Goal: Task Accomplishment & Management: Use online tool/utility

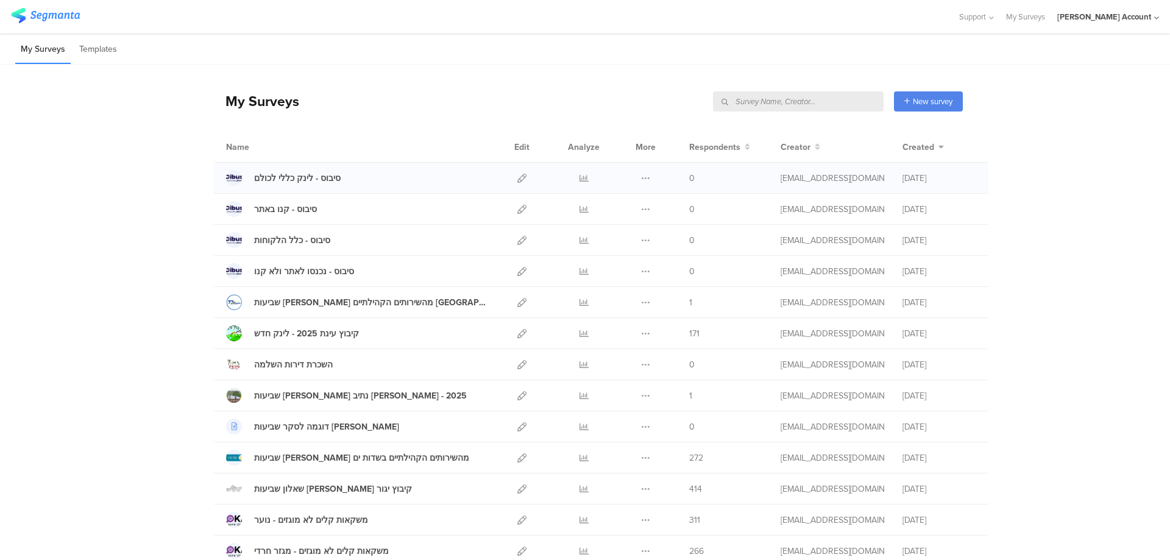
click at [584, 177] on div at bounding box center [584, 178] width 37 height 30
click at [518, 178] on icon at bounding box center [521, 178] width 9 height 9
click at [518, 177] on icon at bounding box center [521, 178] width 9 height 9
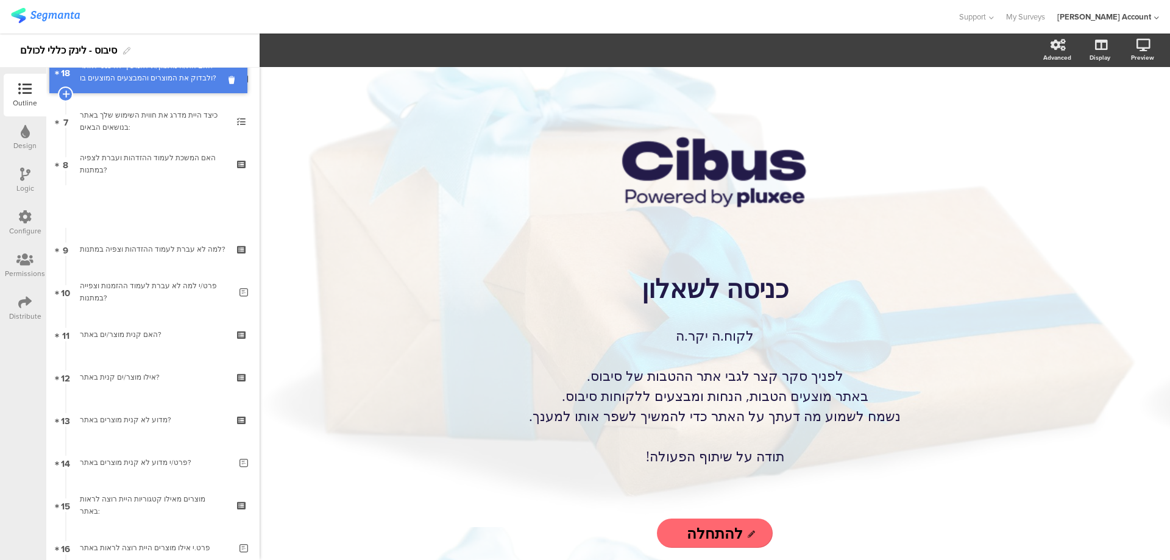
scroll to position [199, 0]
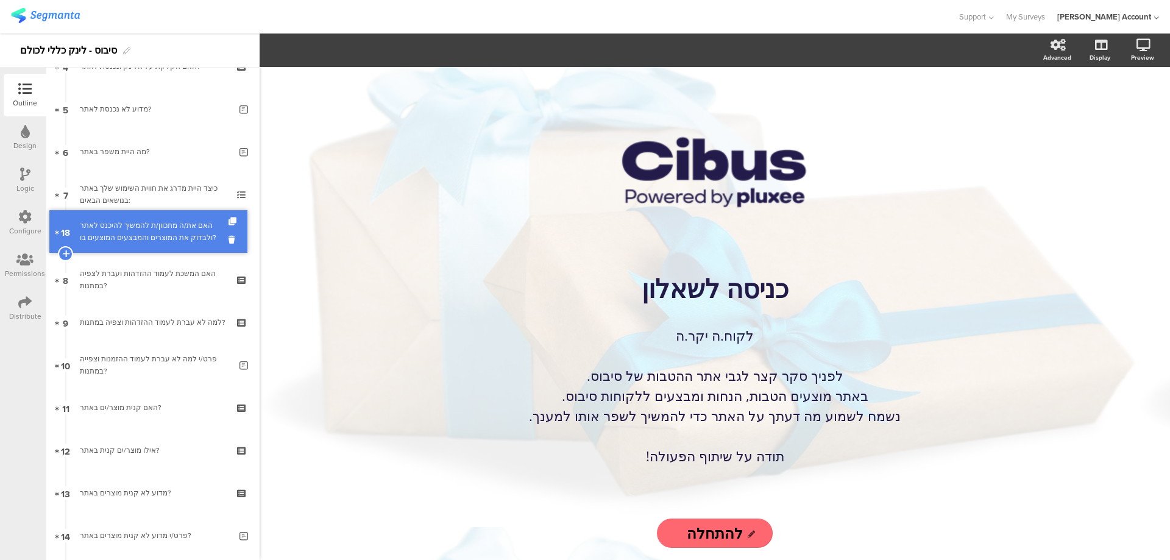
drag, startPoint x: 179, startPoint y: 449, endPoint x: 174, endPoint y: 224, distance: 224.9
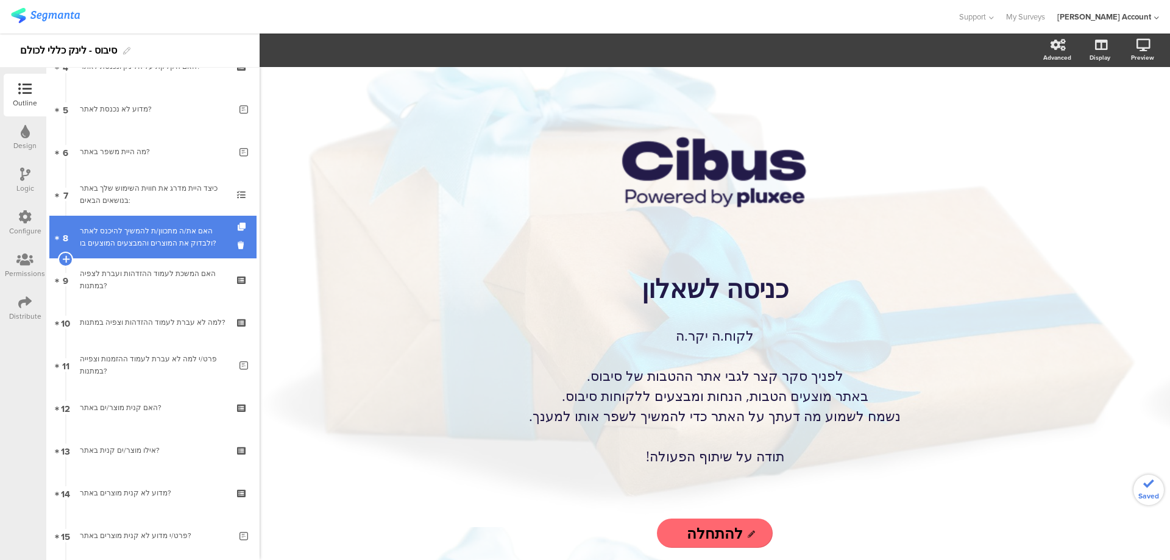
click at [176, 229] on div "האם את/ה מתכוון/ת להמשיך להיכנס לאתר ולבדוק את המוצרים והמבצעים המוצעים בו?" at bounding box center [153, 237] width 146 height 24
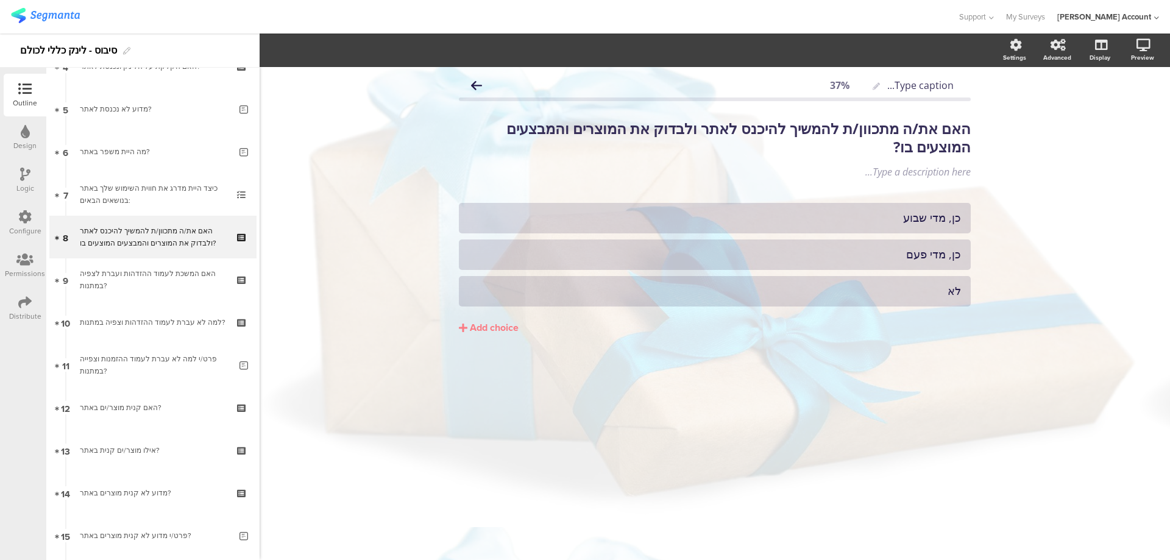
click at [27, 167] on div "Logic" at bounding box center [25, 180] width 43 height 43
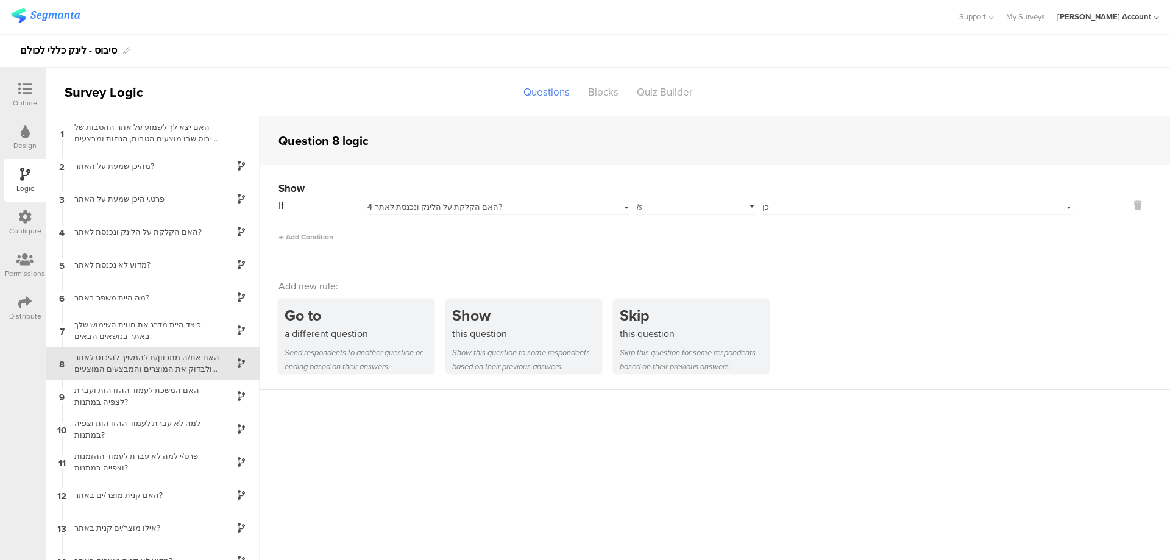
scroll to position [1, 0]
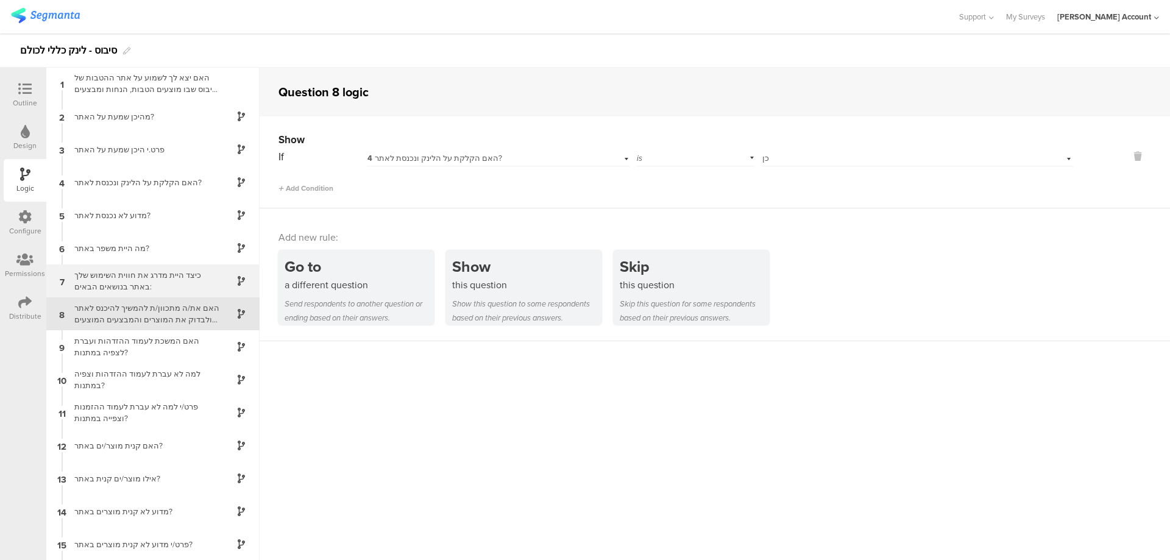
click at [137, 280] on div "כיצד היית מדרג את חווית השימוש שלך באתר בנושאים הבאים:" at bounding box center [143, 280] width 152 height 23
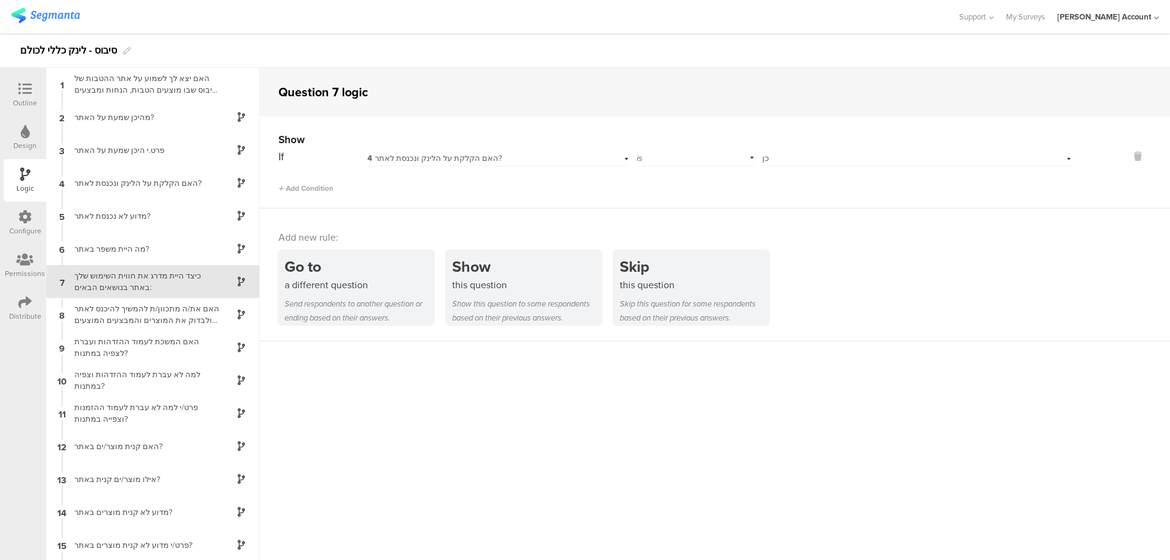
scroll to position [16, 0]
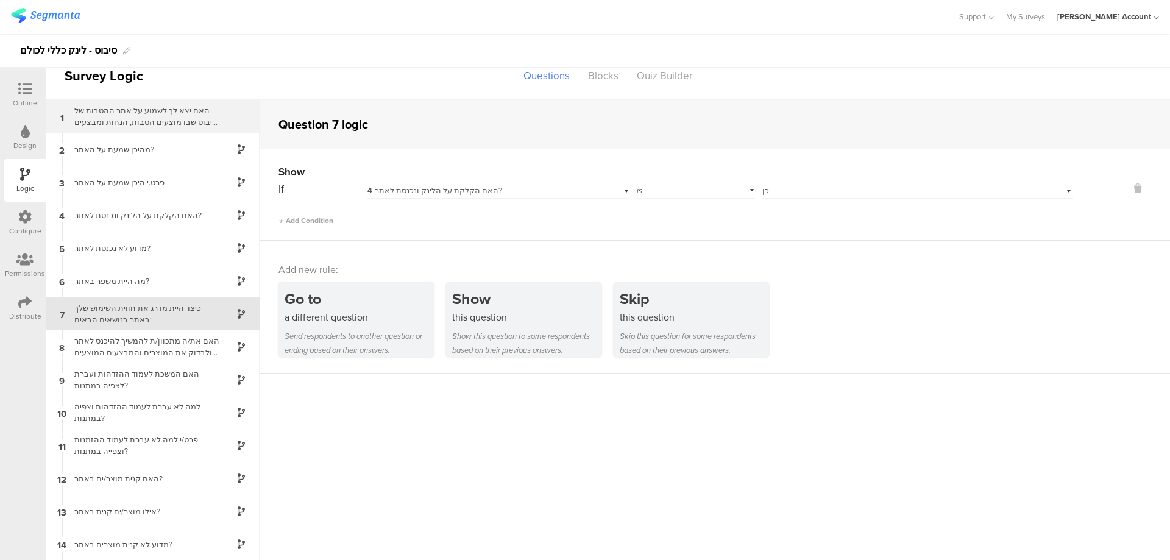
click at [162, 123] on div "האם יצא לך לשמוע על אתר ההטבות של סיבוס שבו מוצעים הטבות, הנחות ומבצעים ללקוחות…" at bounding box center [143, 116] width 152 height 23
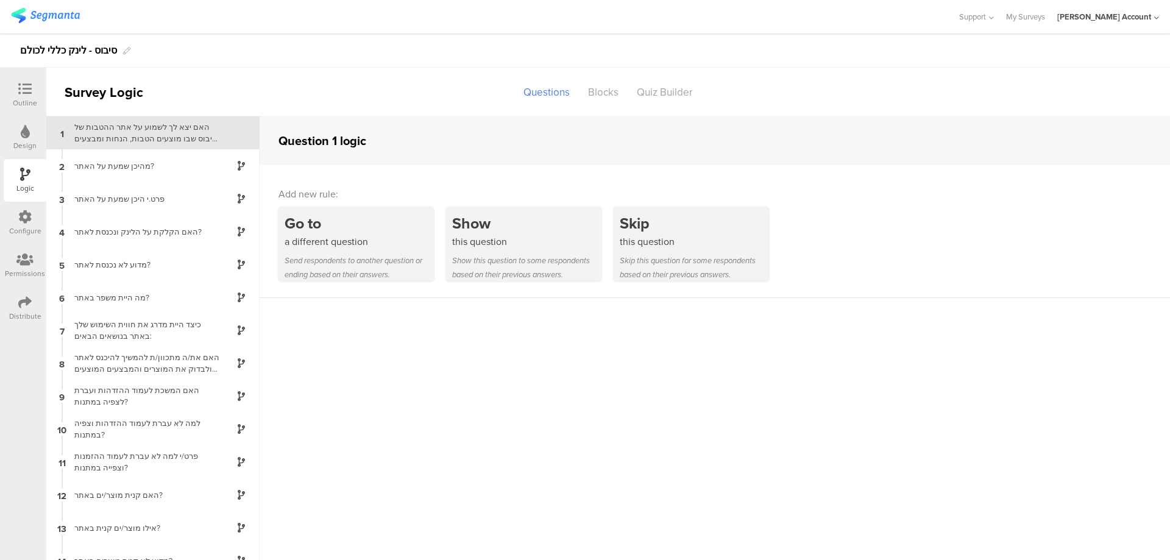
click at [24, 85] on icon at bounding box center [24, 88] width 13 height 13
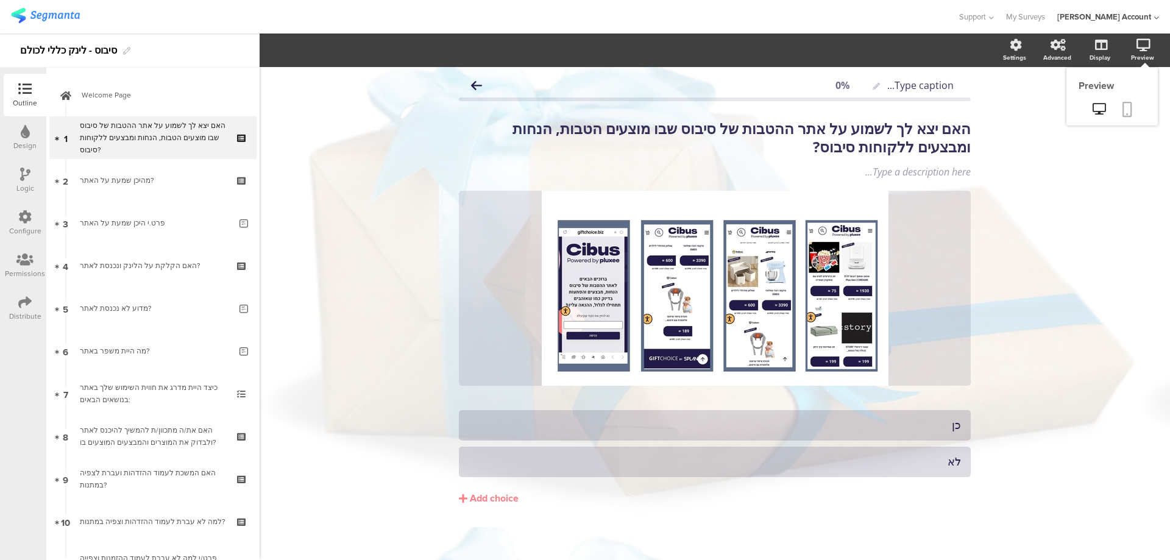
click at [1127, 105] on link at bounding box center [1127, 110] width 27 height 23
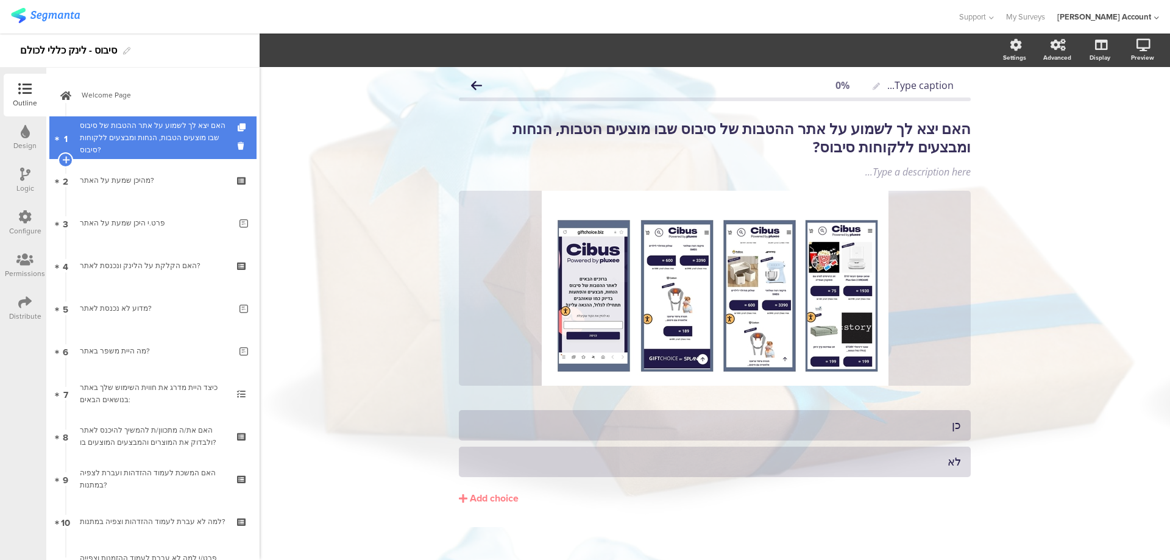
click at [210, 144] on div "האם יצא לך לשמוע על אתר ההטבות של סיבוס שבו מוצעים הטבות, הנחות ומבצעים ללקוחות…" at bounding box center [153, 137] width 146 height 37
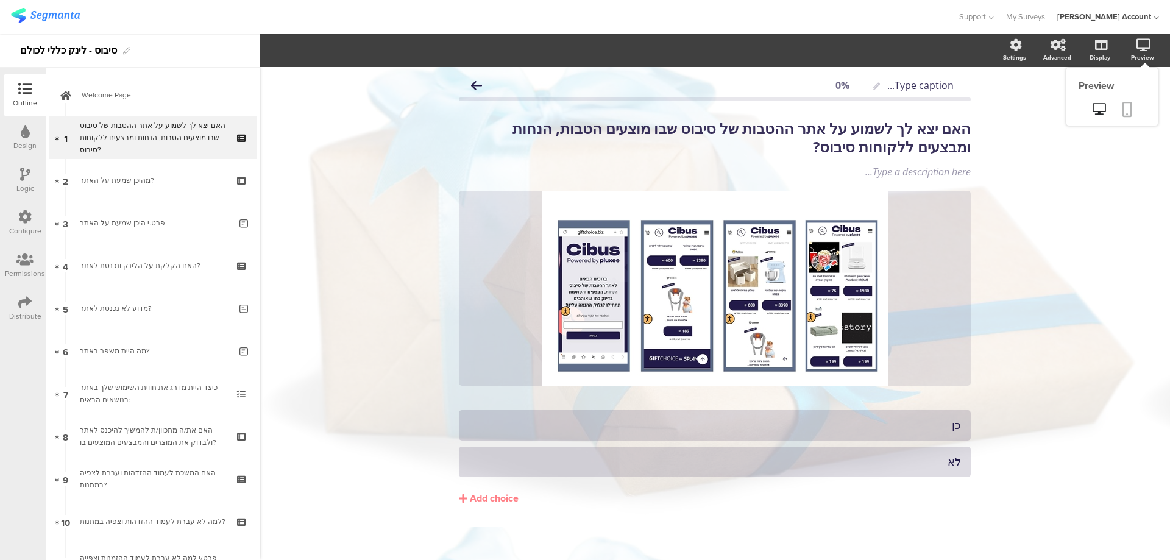
click at [1123, 113] on icon at bounding box center [1128, 109] width 10 height 15
click at [1124, 106] on link at bounding box center [1127, 110] width 27 height 23
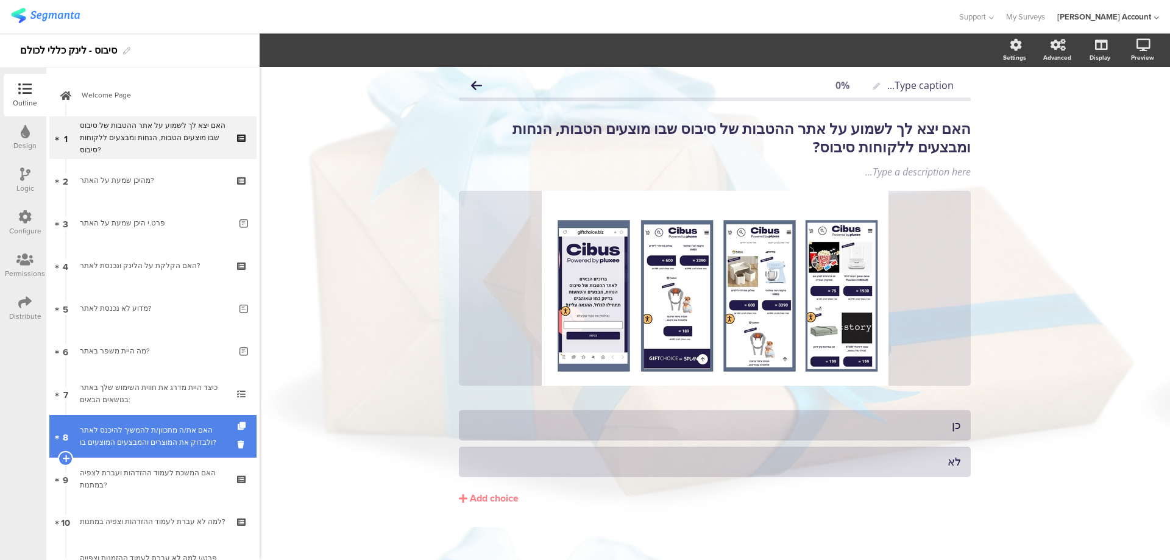
click at [155, 422] on link "8 האם את/ה מתכוון/ת להמשיך להיכנס לאתר ולבדוק את המוצרים והמבצעים המוצעים בו?" at bounding box center [152, 436] width 207 height 43
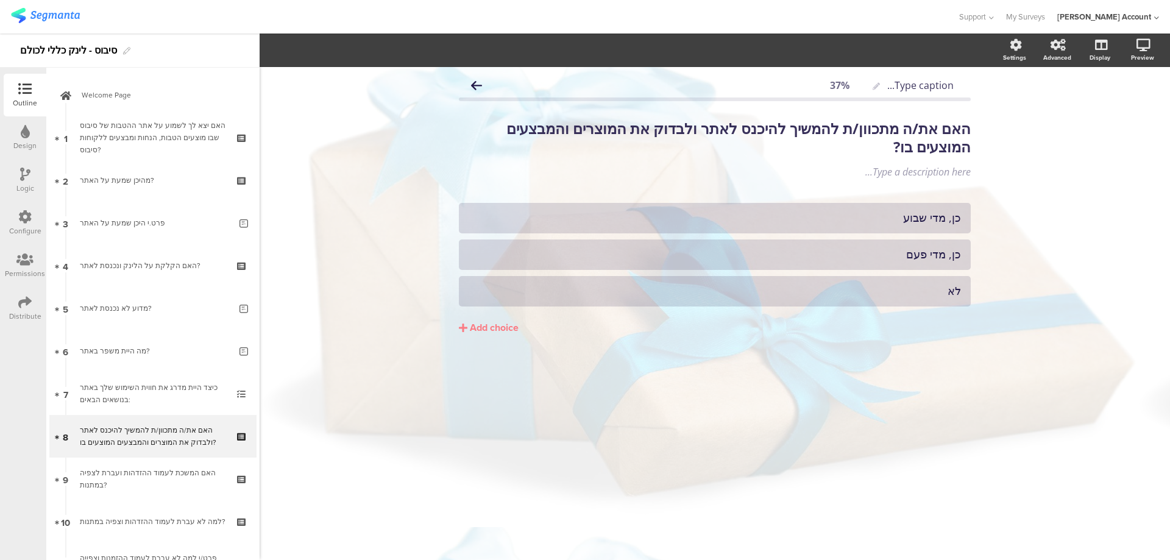
click at [16, 177] on div "Logic" at bounding box center [25, 180] width 43 height 43
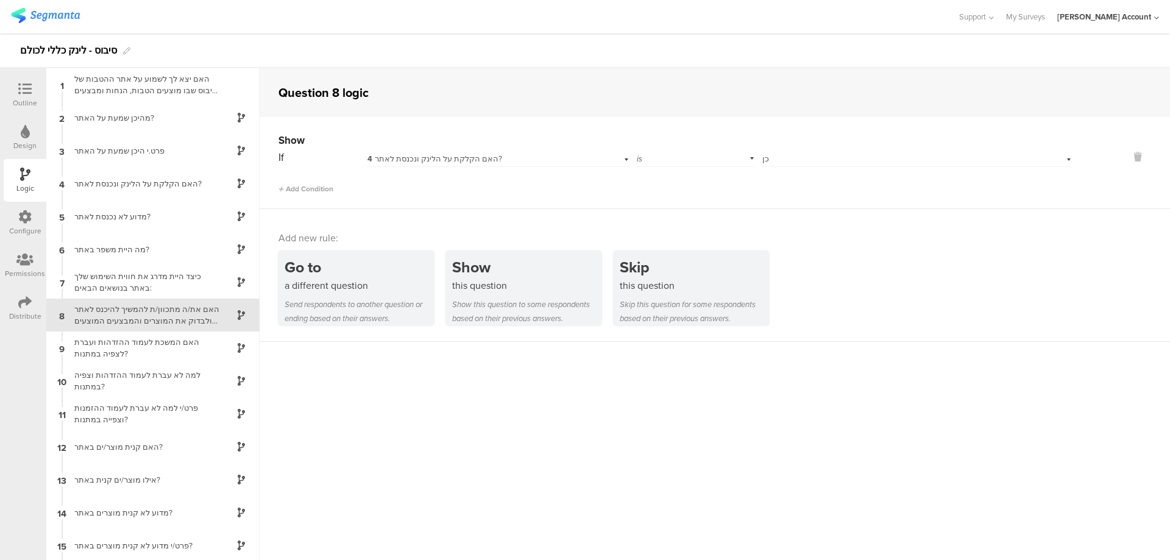
scroll to position [1, 0]
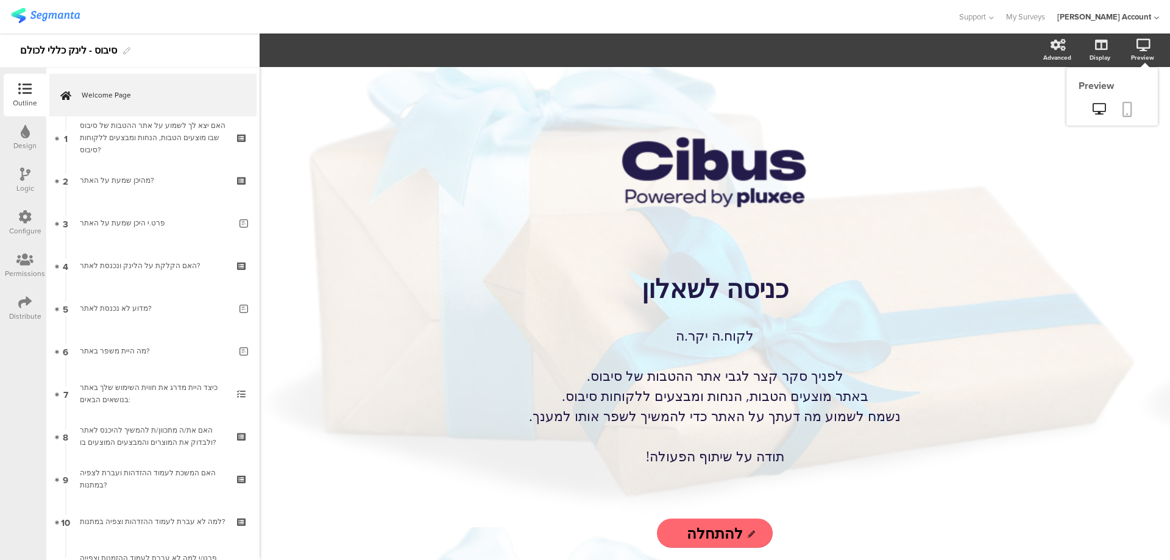
click at [1130, 108] on icon at bounding box center [1128, 109] width 10 height 15
click at [1123, 115] on icon at bounding box center [1128, 109] width 10 height 15
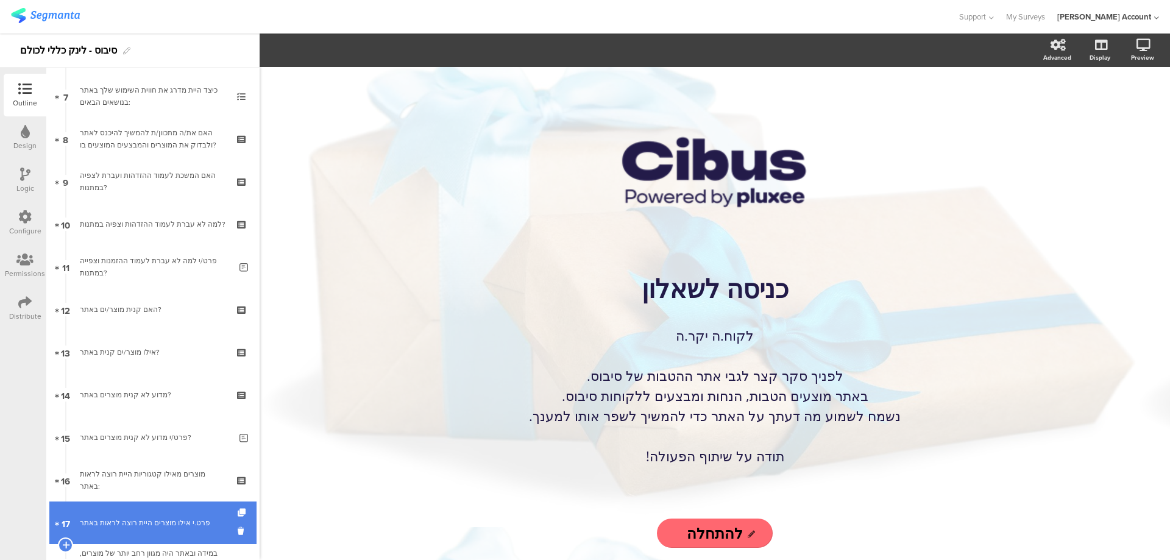
scroll to position [325, 0]
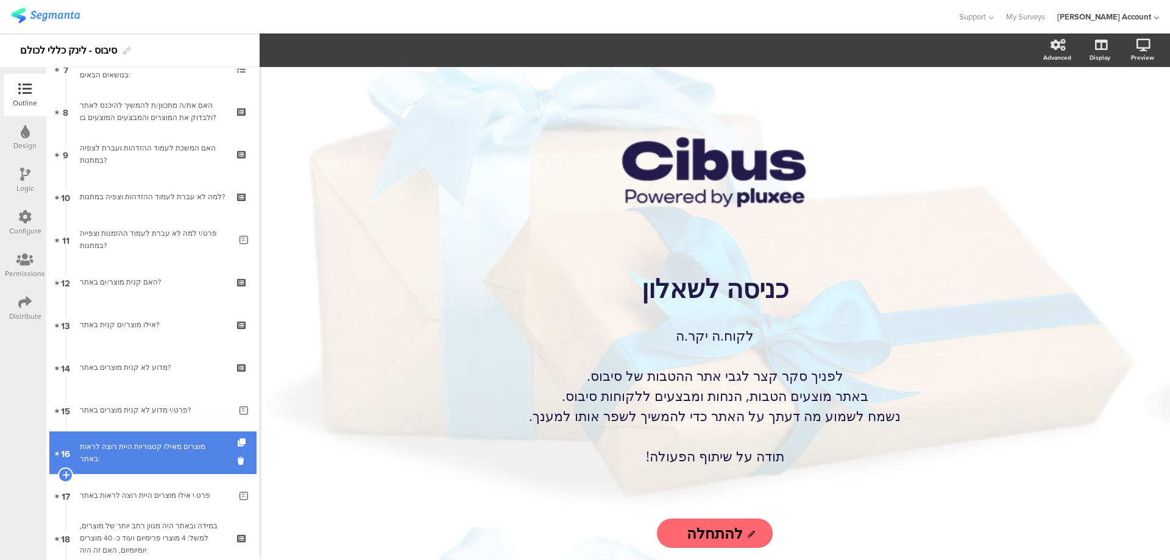
click at [180, 447] on div "מוצרים מאילו קטגוריות היית רוצה לראות באתר:" at bounding box center [153, 453] width 146 height 24
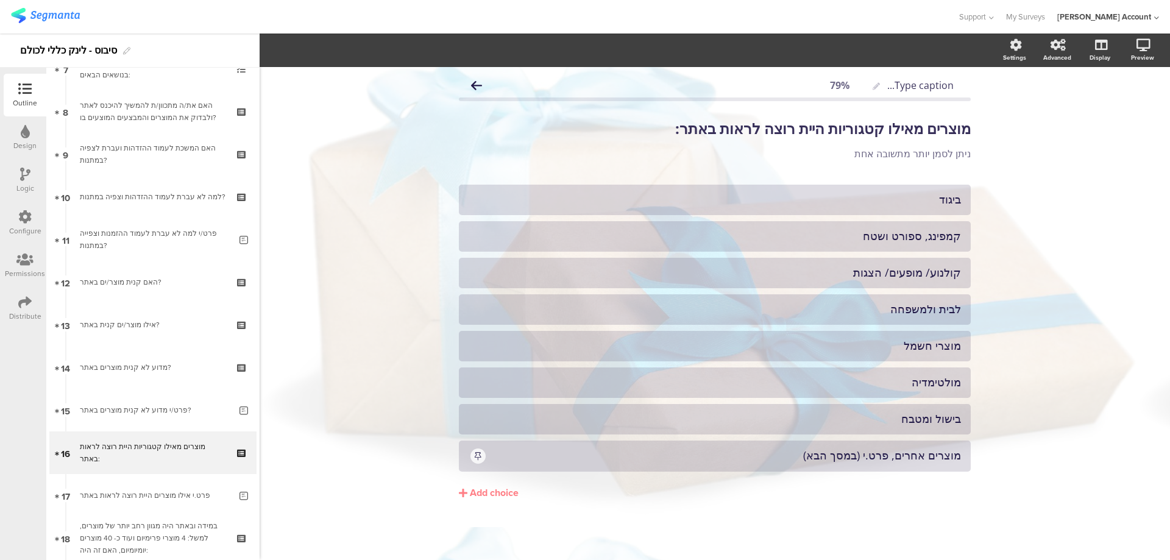
click at [24, 174] on icon at bounding box center [25, 174] width 10 height 13
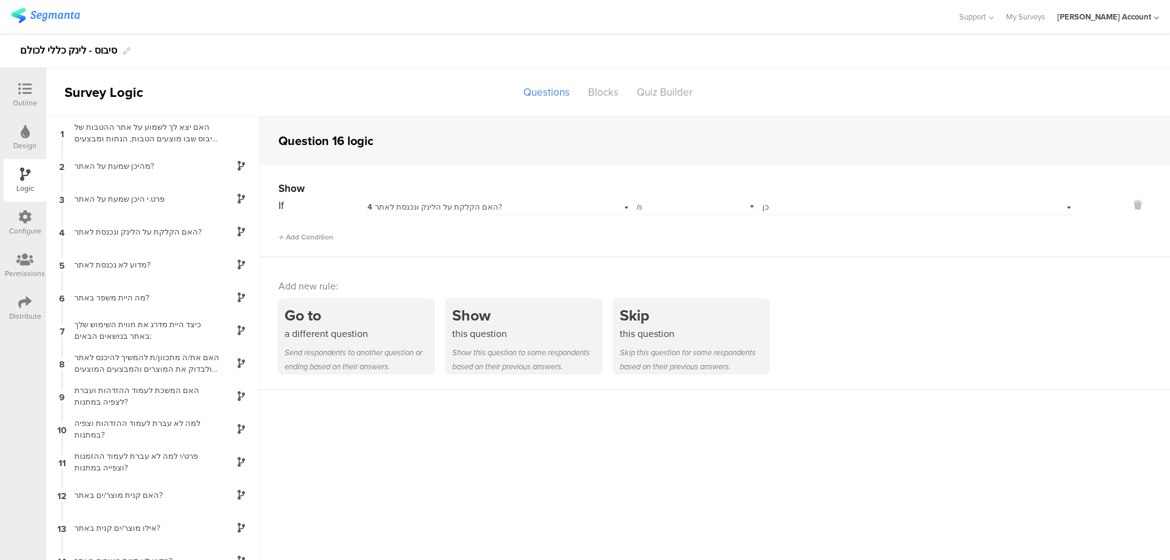
scroll to position [133, 0]
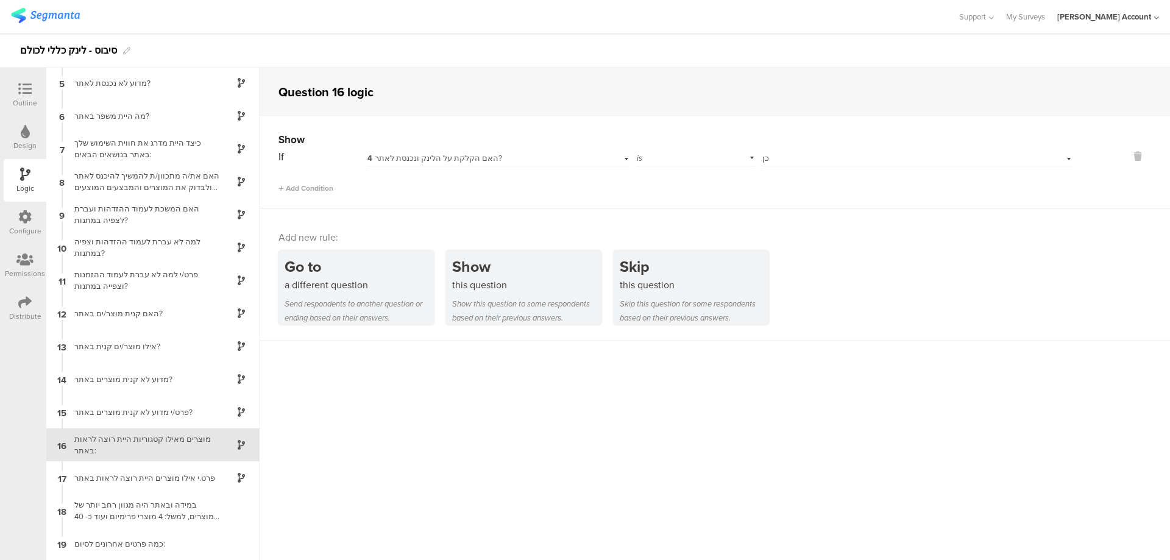
click at [32, 85] on div at bounding box center [25, 89] width 24 height 15
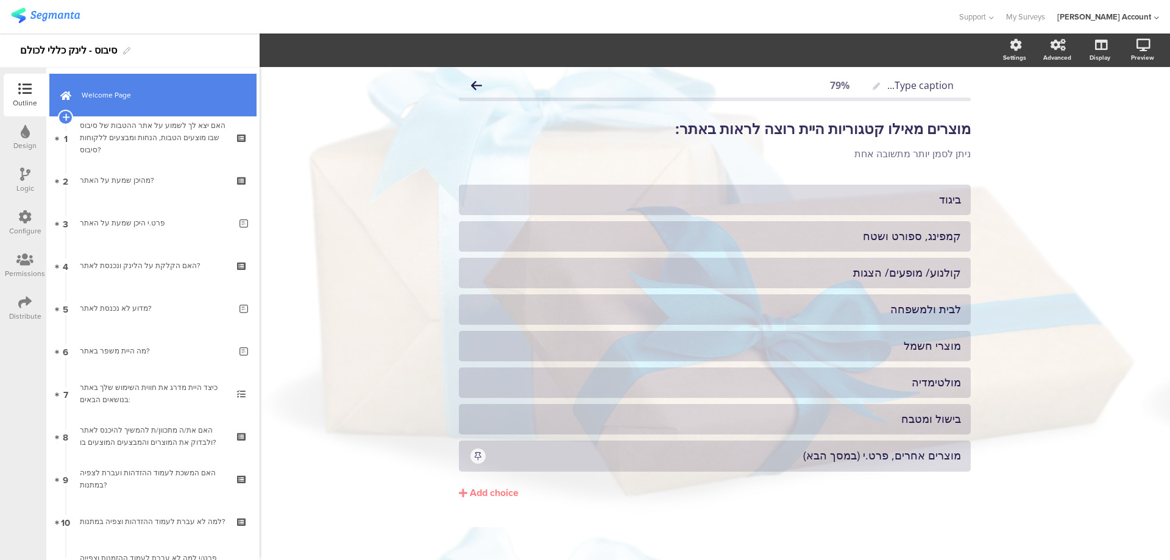
click at [197, 93] on span "Welcome Page" at bounding box center [160, 95] width 156 height 12
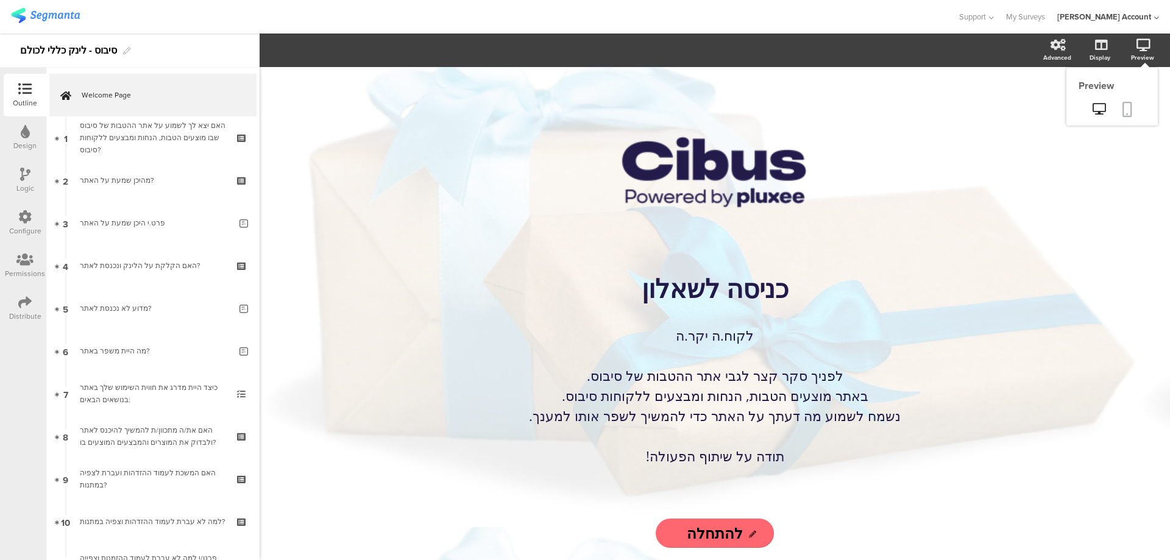
click at [1137, 105] on link at bounding box center [1127, 110] width 27 height 23
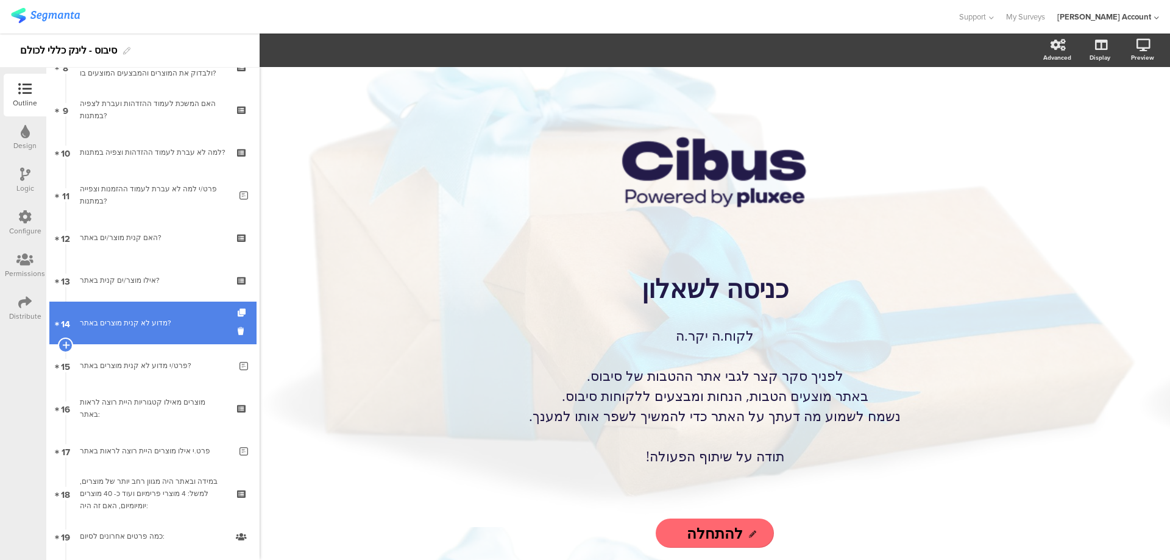
scroll to position [406, 0]
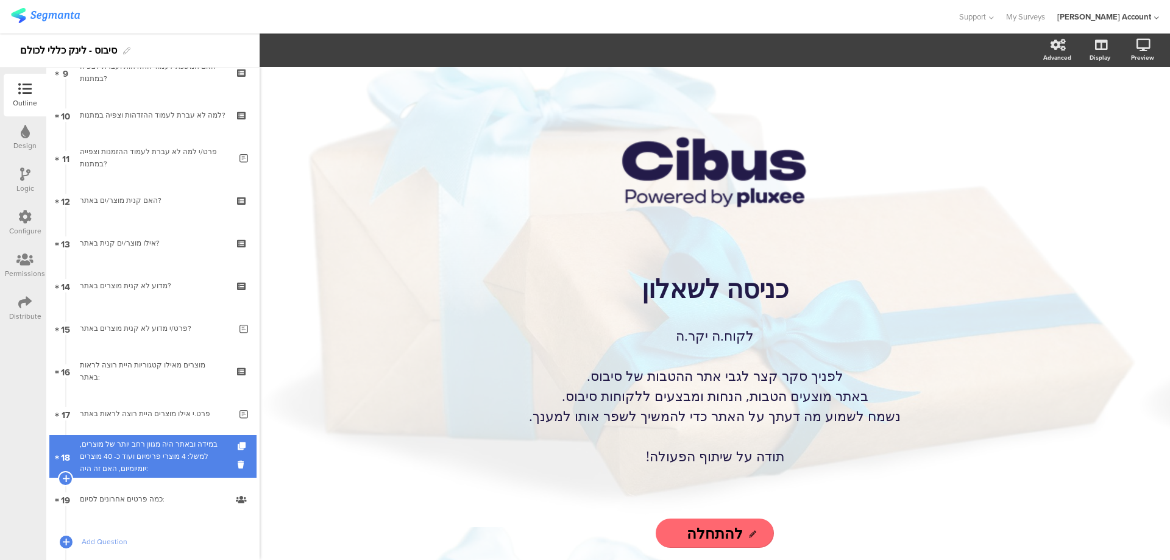
click at [208, 445] on div "במידה ובאתר היה מגוון רחב יותר של מוצרים, למשל: 4 מוצרי פרימיום ועוד כ- 40 מוצר…" at bounding box center [153, 456] width 146 height 37
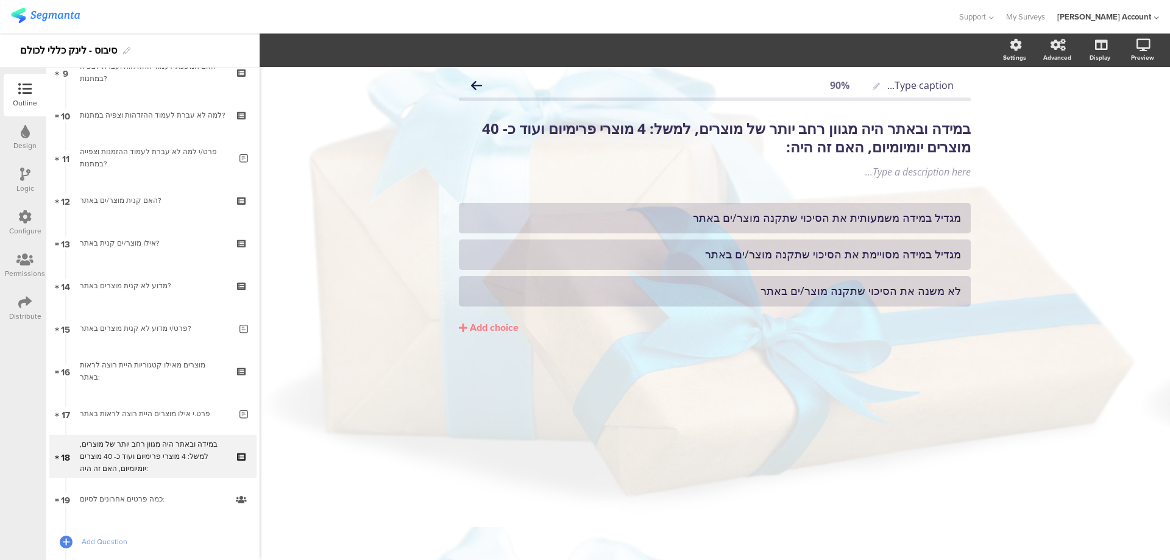
click at [22, 179] on icon at bounding box center [25, 174] width 10 height 13
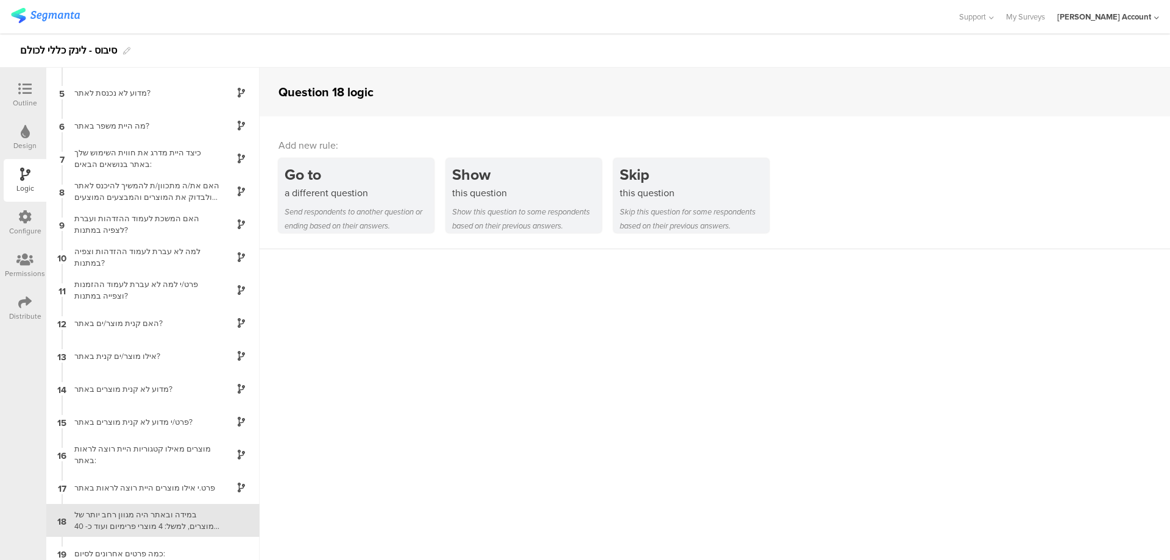
scroll to position [133, 0]
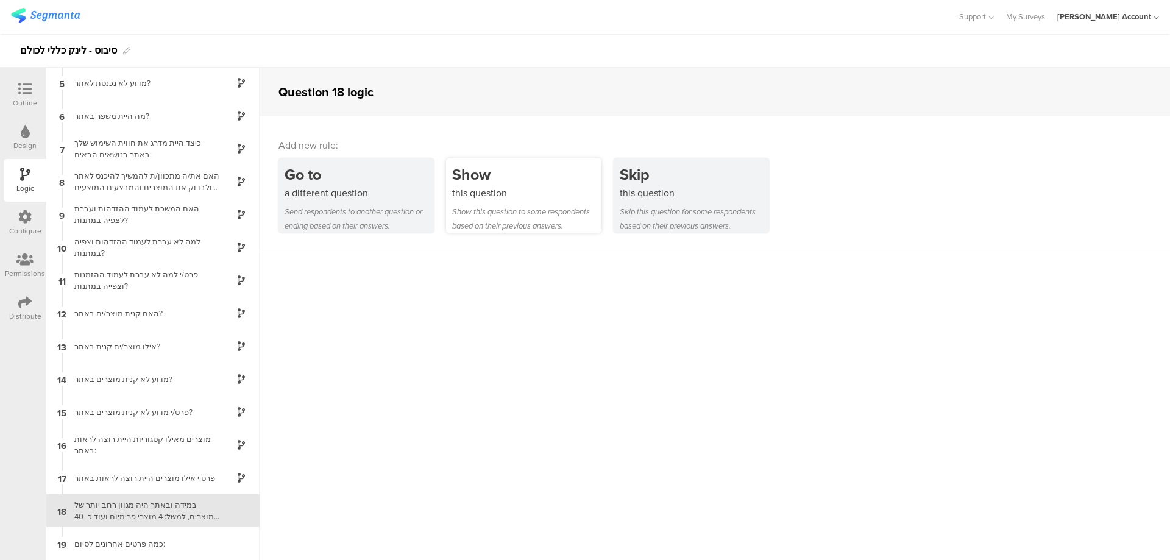
click at [469, 177] on div "Show" at bounding box center [526, 174] width 149 height 23
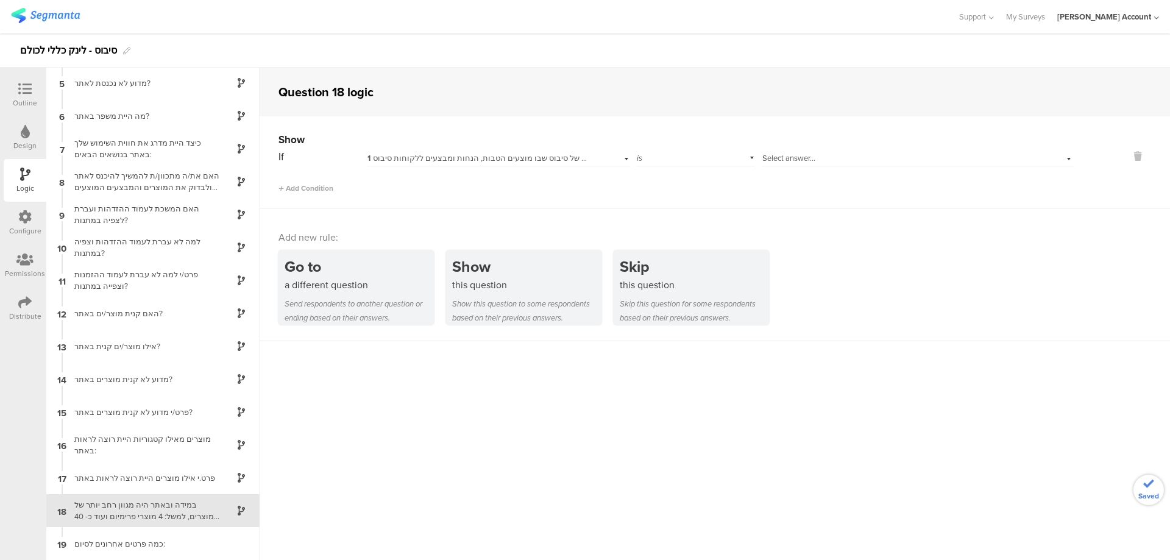
click at [548, 153] on span "1 האם יצא לך לשמוע על אתר ההטבות של סיבוס שבו מוצעים הטבות, הנחות ומבצעים ללקוח…" at bounding box center [537, 158] width 341 height 12
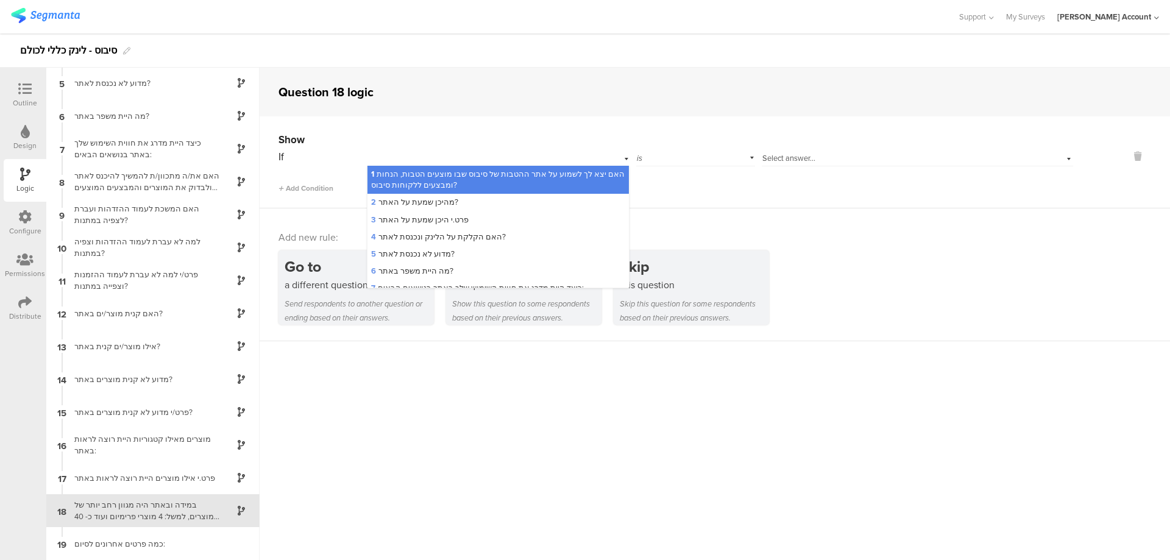
click at [547, 175] on span "1 האם יצא לך לשמוע על אתר ההטבות של סיבוס שבו מוצעים הטבות, הנחות ומבצעים ללקוח…" at bounding box center [498, 179] width 254 height 23
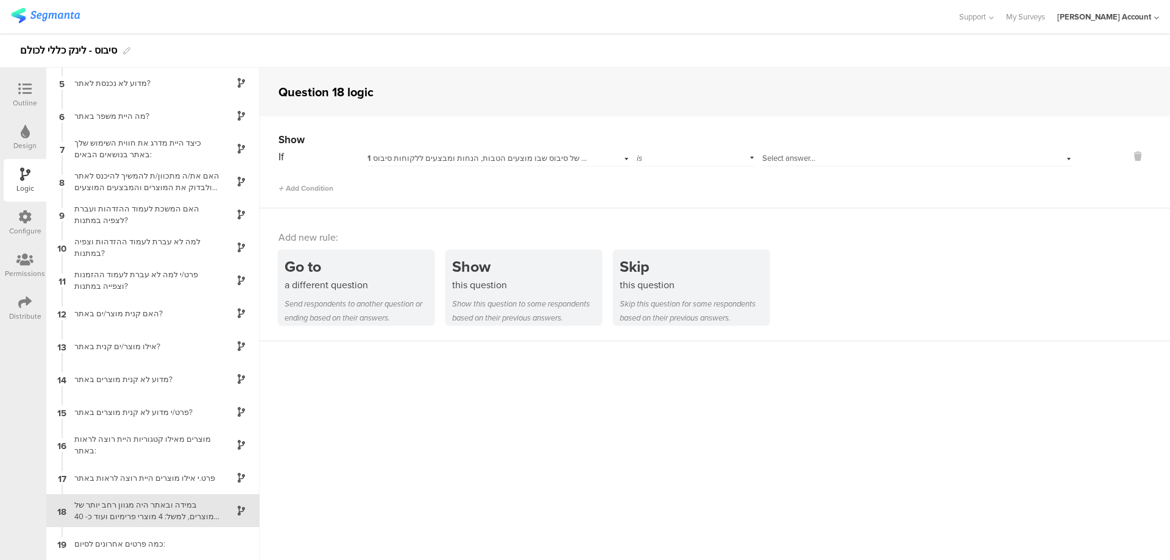
click at [767, 156] on span "Select answer..." at bounding box center [788, 158] width 53 height 12
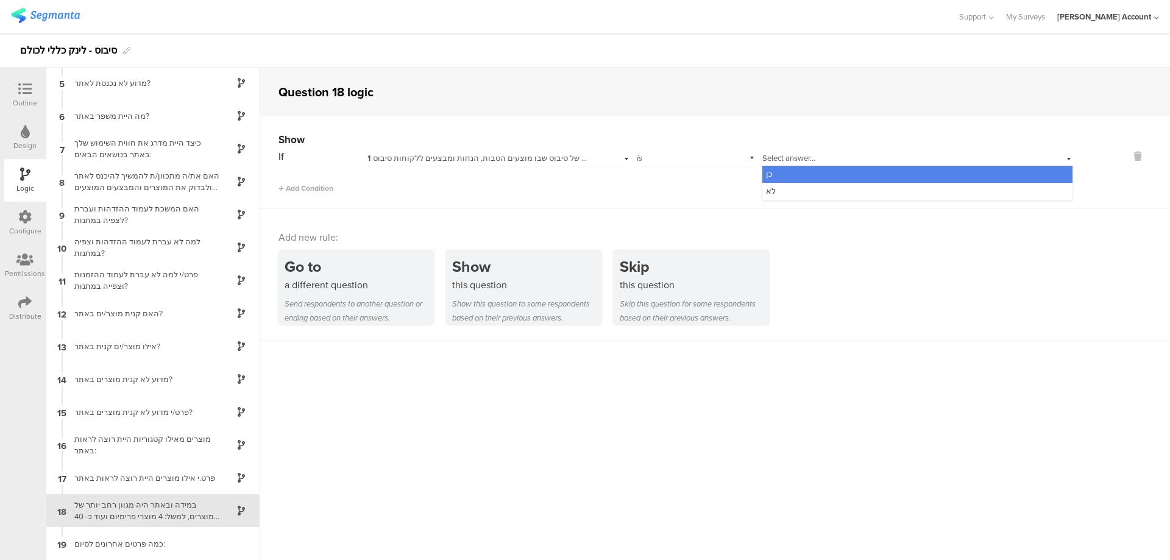
click at [562, 157] on span "1 האם יצא לך לשמוע על אתר ההטבות של סיבוס שבו מוצעים הטבות, הנחות ומבצעים ללקוח…" at bounding box center [537, 158] width 341 height 12
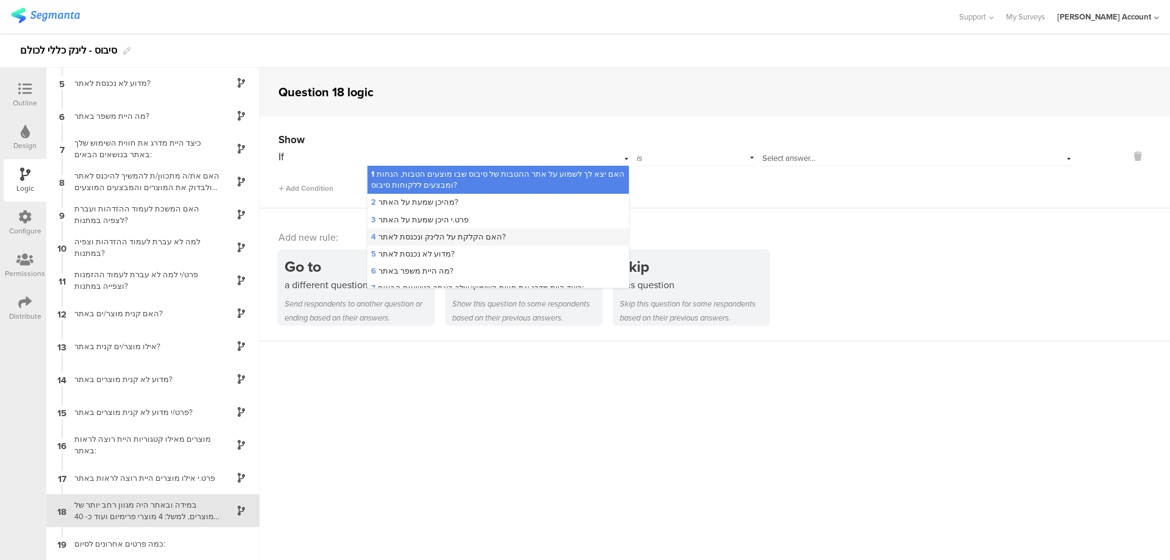
click at [539, 233] on div "4 האם הקלקת על הלינק ונכנסת לאתר?" at bounding box center [497, 237] width 261 height 17
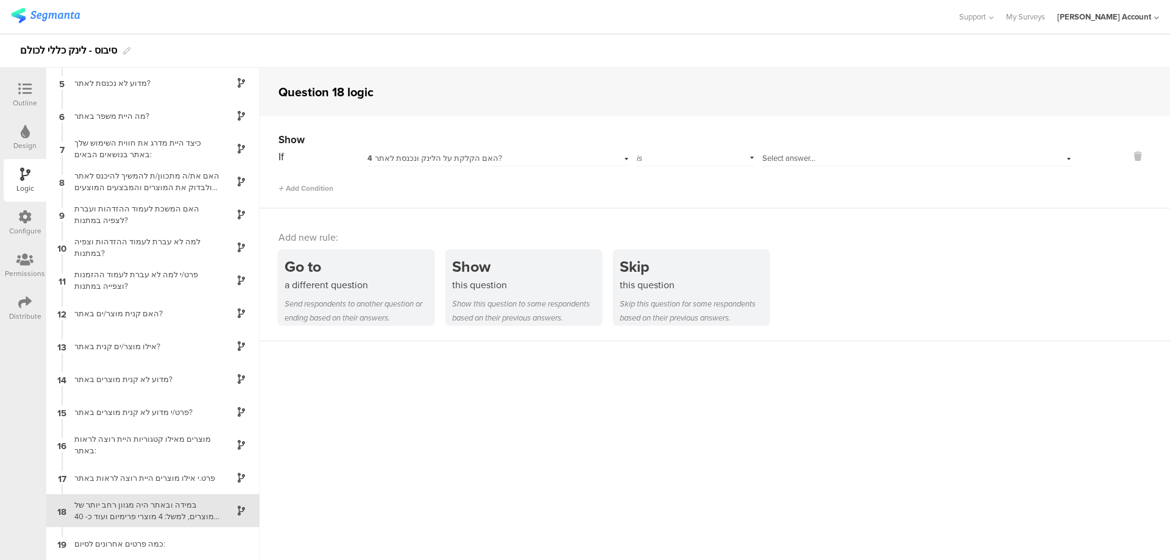
click at [793, 147] on div "Select answer..." at bounding box center [917, 156] width 311 height 19
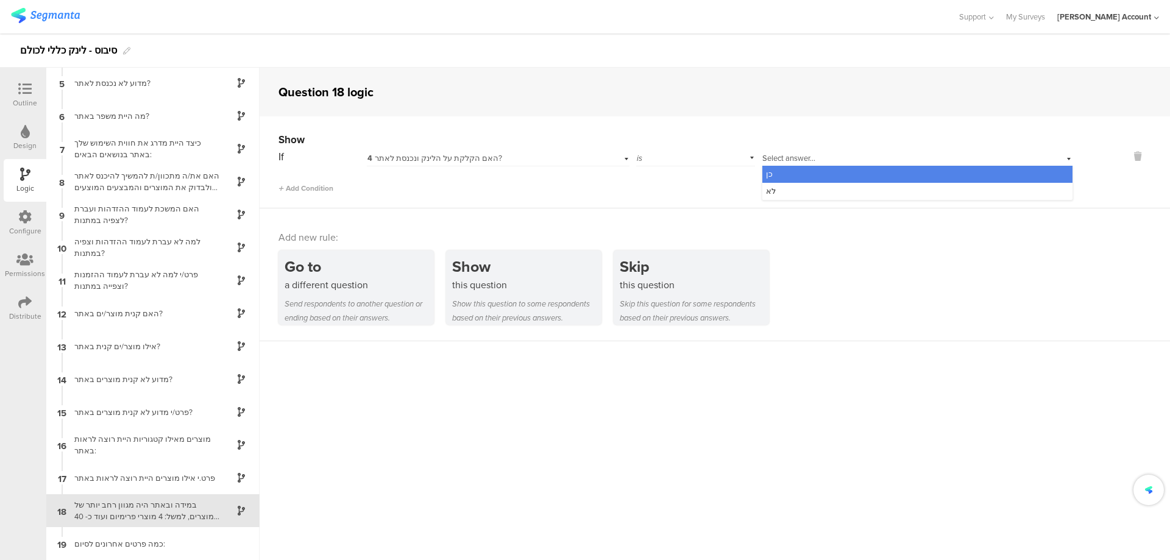
click at [800, 167] on div "כן" at bounding box center [917, 174] width 310 height 17
